Goal: Navigation & Orientation: Find specific page/section

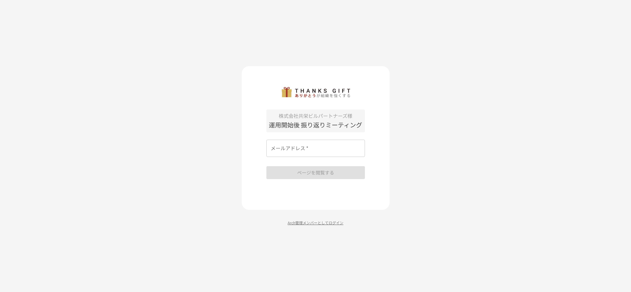
click at [309, 220] on p "Arch管理メンバーとしてログイン" at bounding box center [316, 223] width 148 height 6
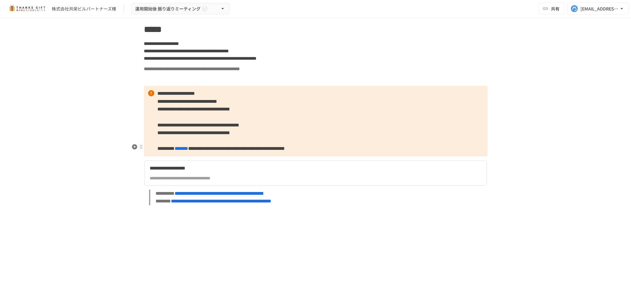
scroll to position [2077, 0]
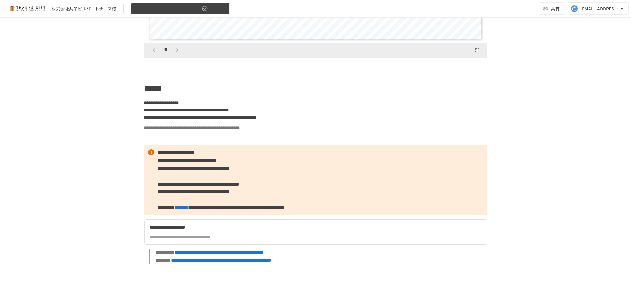
click at [217, 10] on button "運用開始後 振り返りミーティング" at bounding box center [180, 9] width 98 height 12
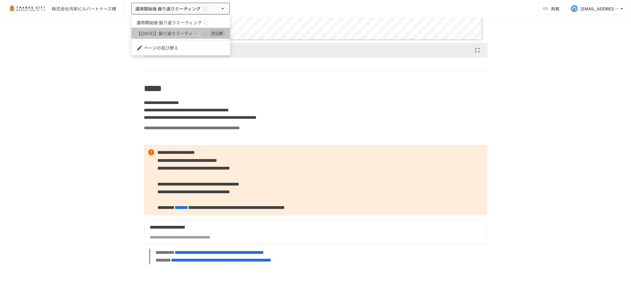
click at [205, 33] on icon at bounding box center [204, 33] width 5 height 5
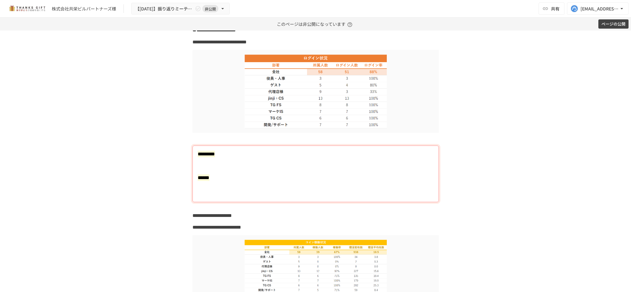
scroll to position [739, 0]
